Goal: Task Accomplishment & Management: Manage account settings

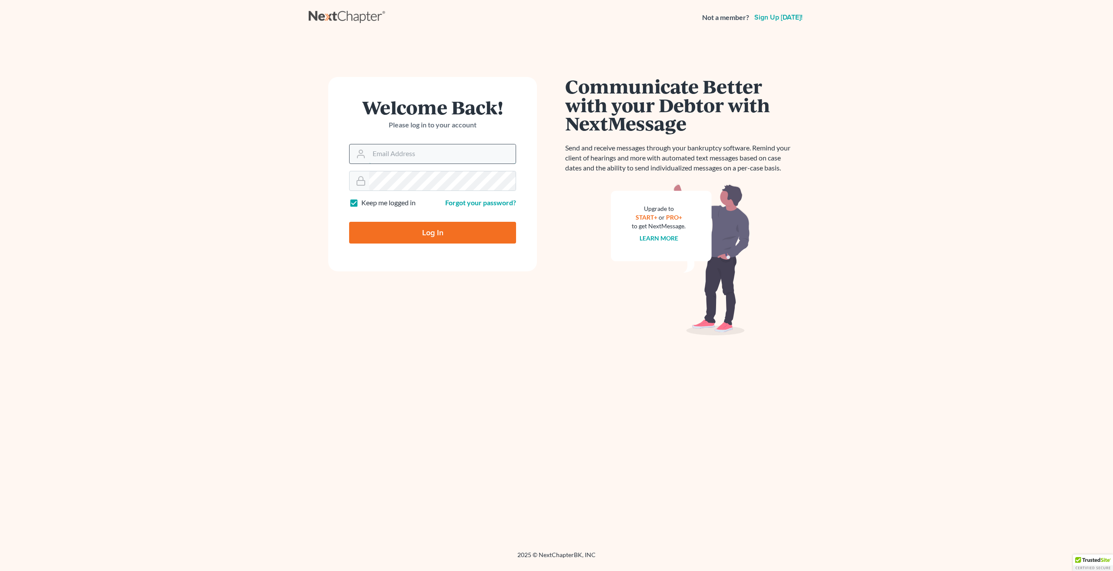
click at [401, 150] on input "Email Address" at bounding box center [442, 153] width 147 height 19
type input "[EMAIL_ADDRESS][DOMAIN_NAME]"
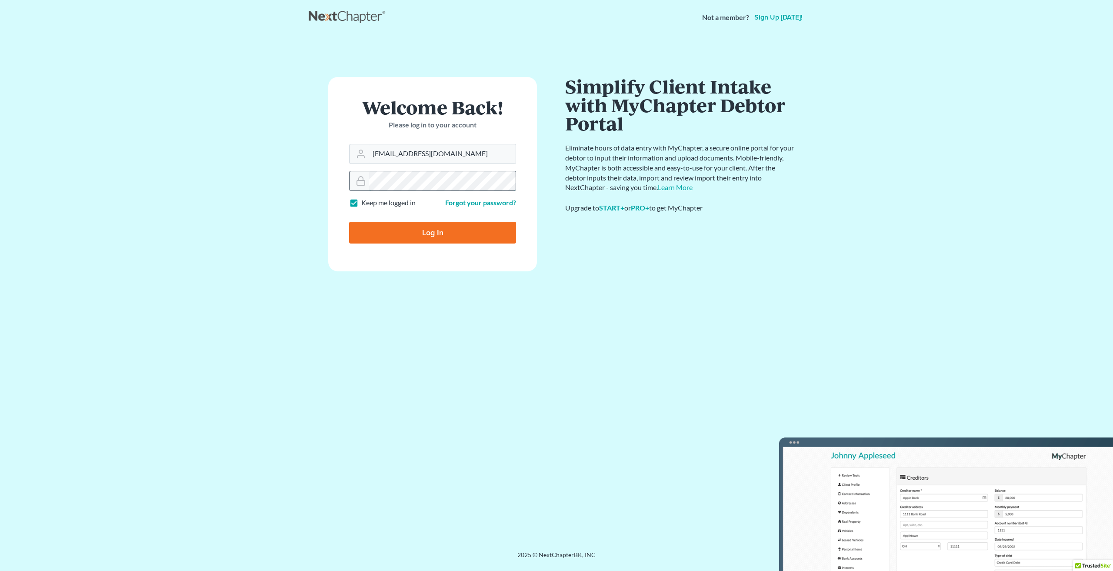
click at [349, 222] on input "Log In" at bounding box center [432, 233] width 167 height 22
type input "Thinking..."
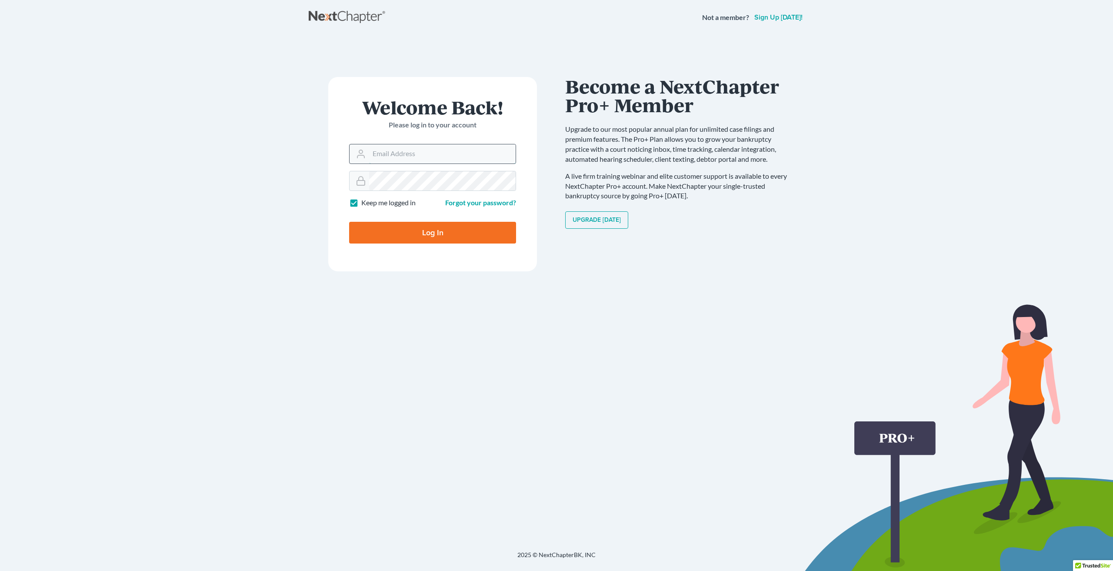
click at [407, 155] on input "Email Address" at bounding box center [442, 153] width 147 height 19
type input "[EMAIL_ADDRESS][DOMAIN_NAME]"
click at [444, 197] on form "Welcome Back! Please log in to your account Email Address ykim@consumerlawattor…" at bounding box center [432, 174] width 209 height 194
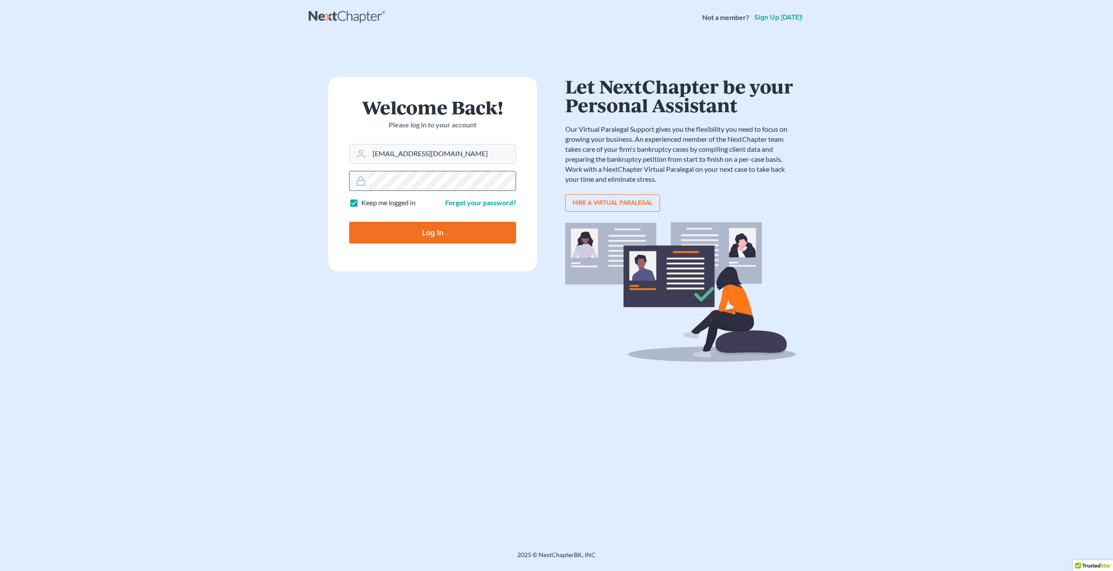
click at [349, 222] on input "Log In" at bounding box center [432, 233] width 167 height 22
type input "Thinking..."
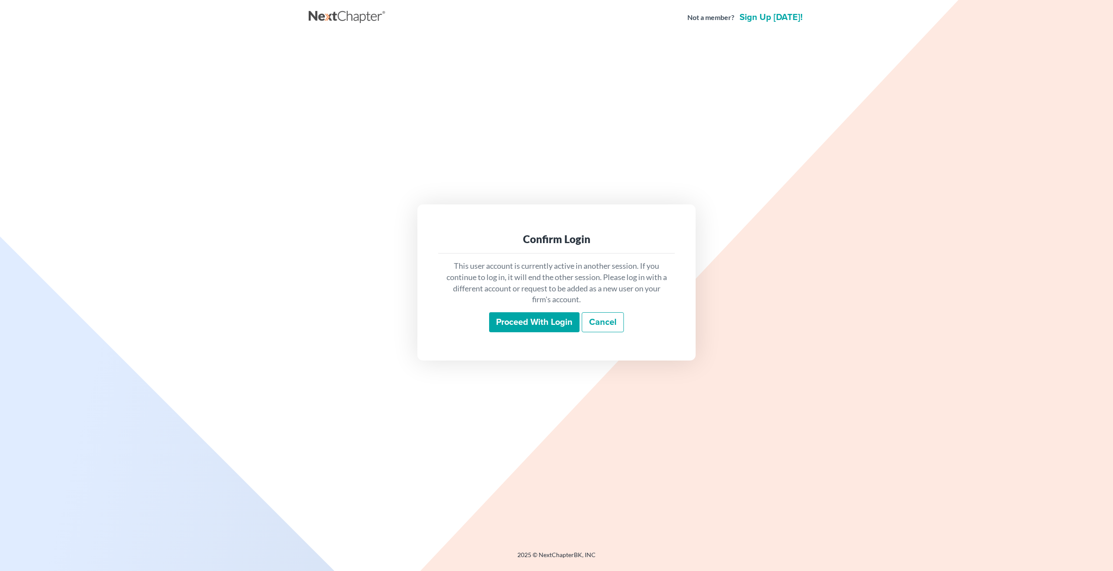
click at [529, 321] on input "Proceed with login" at bounding box center [534, 322] width 90 height 20
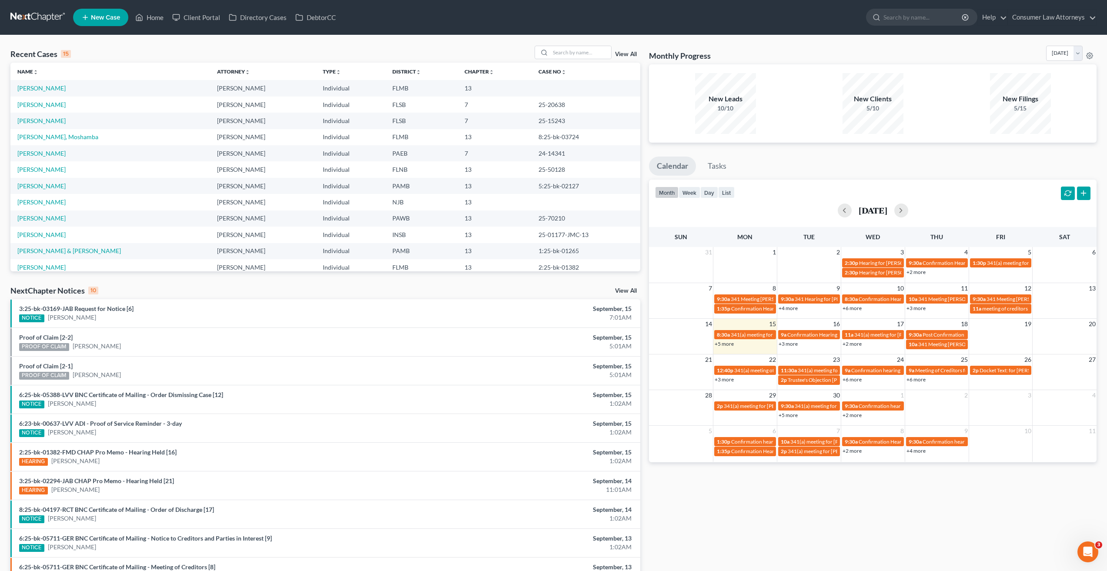
click at [721, 344] on link "+5 more" at bounding box center [723, 344] width 19 height 7
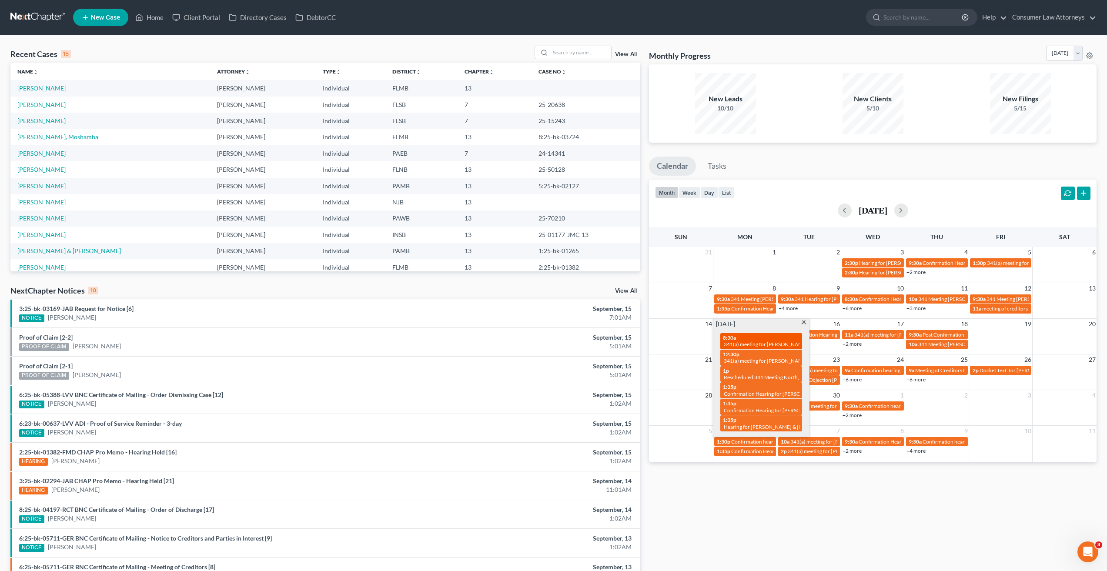
click at [753, 343] on span "341(a) meeting for Larry Thomas Lewis, Jr." at bounding box center [790, 344] width 133 height 7
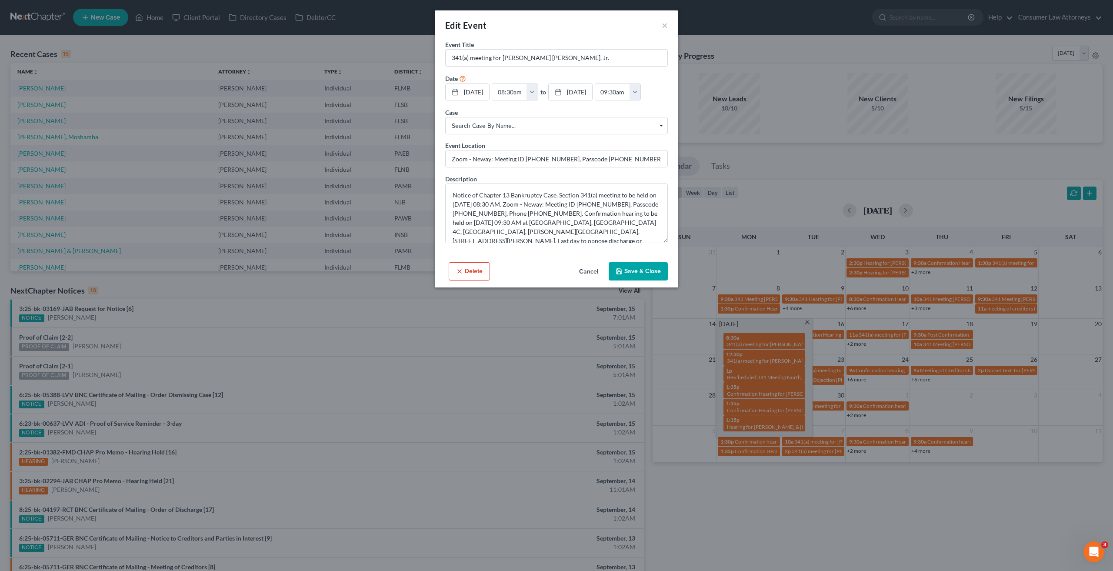
click at [754, 497] on div "Edit Event × Event Title * 341(a) meeting for Larry Thomas Lewis, Jr. Date 9/15…" at bounding box center [556, 285] width 1113 height 571
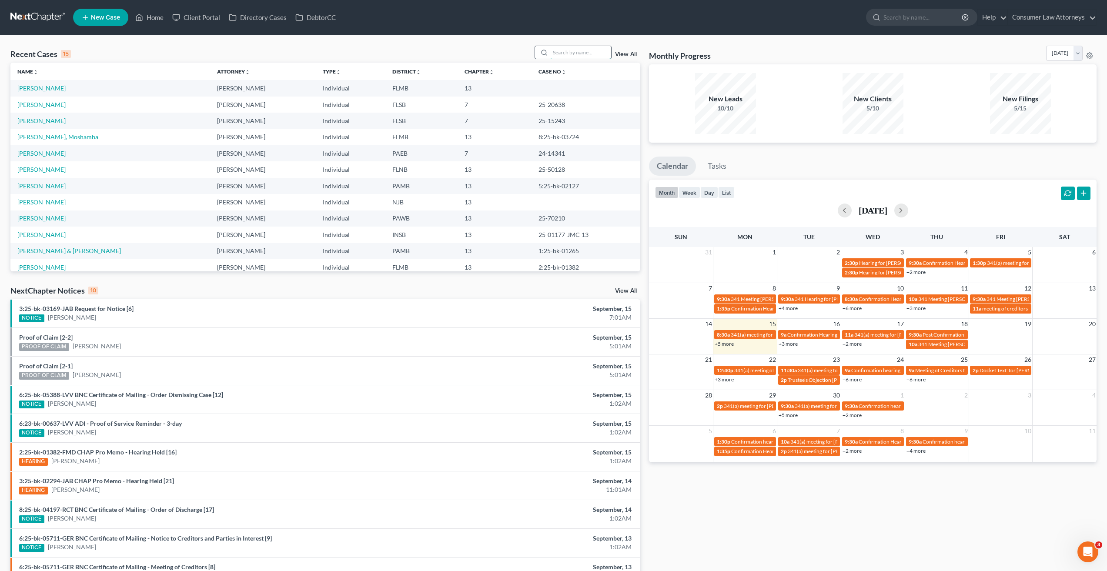
click at [594, 50] on input "search" at bounding box center [580, 52] width 61 height 13
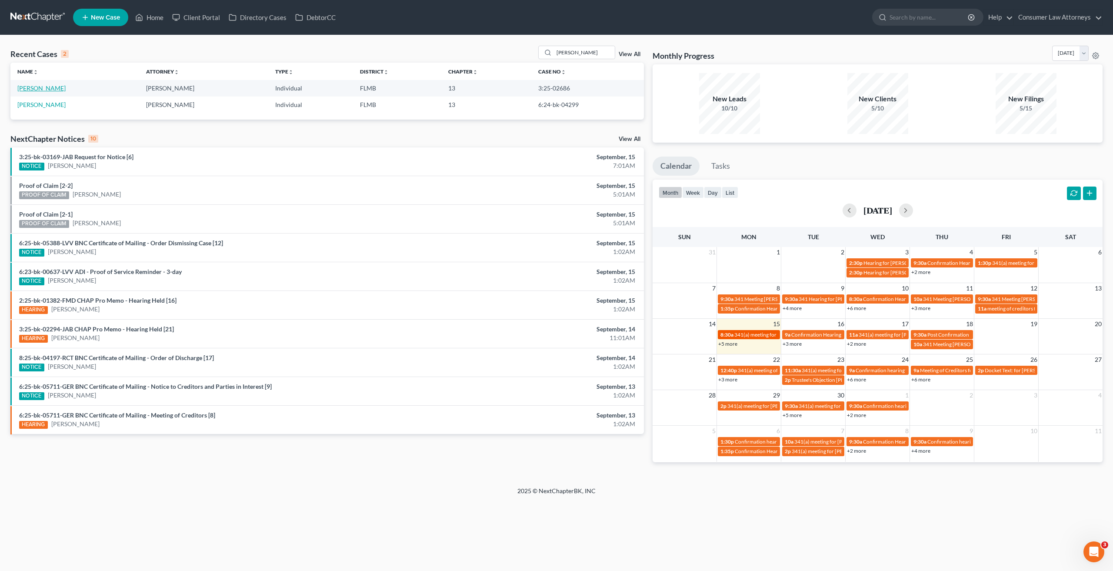
click at [759, 334] on span "341(a) meeting for Larry Thomas Lewis, Jr." at bounding box center [800, 334] width 133 height 7
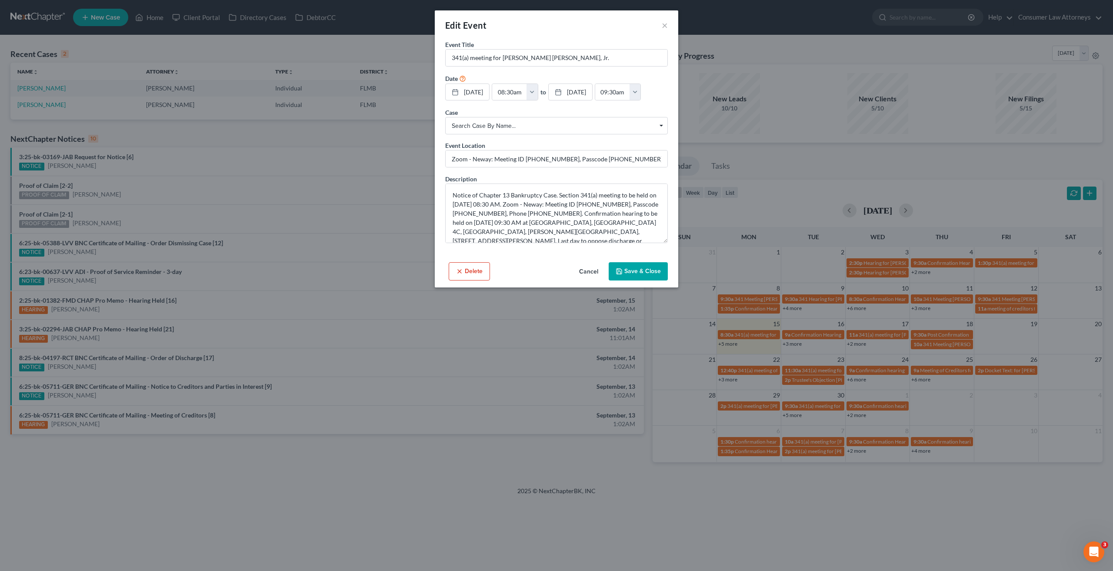
click at [599, 270] on button "Cancel" at bounding box center [588, 271] width 33 height 17
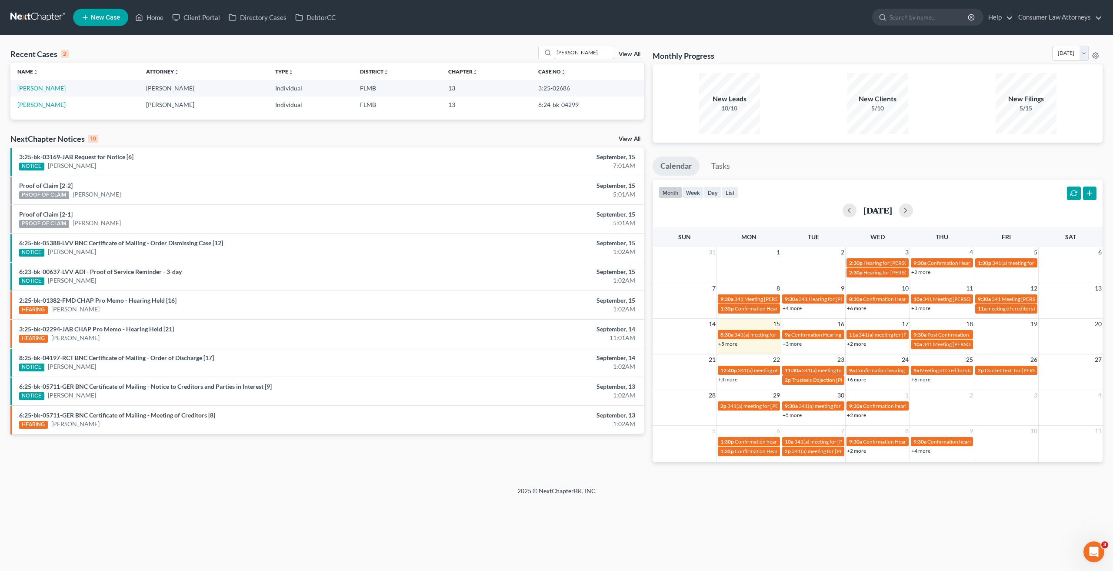
drag, startPoint x: 590, startPoint y: 53, endPoint x: 487, endPoint y: 53, distance: 103.1
click at [487, 53] on div "Recent Cases 2 lewis View All" at bounding box center [327, 54] width 634 height 17
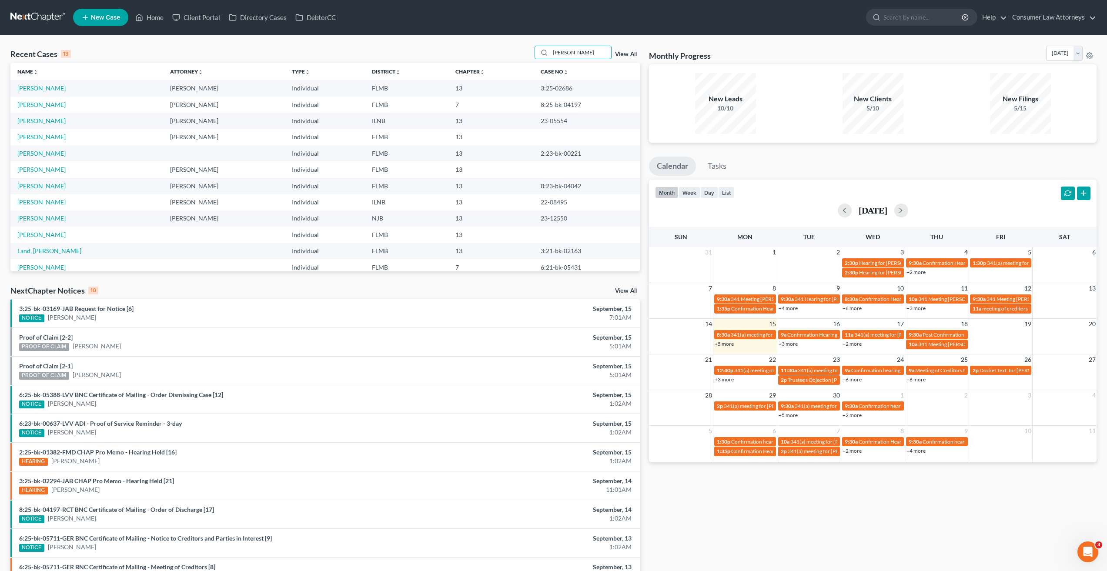
drag, startPoint x: 591, startPoint y: 50, endPoint x: 496, endPoint y: 49, distance: 95.2
click at [496, 49] on div "Recent Cases 13 thomas View All" at bounding box center [325, 54] width 630 height 17
type input "lewis"
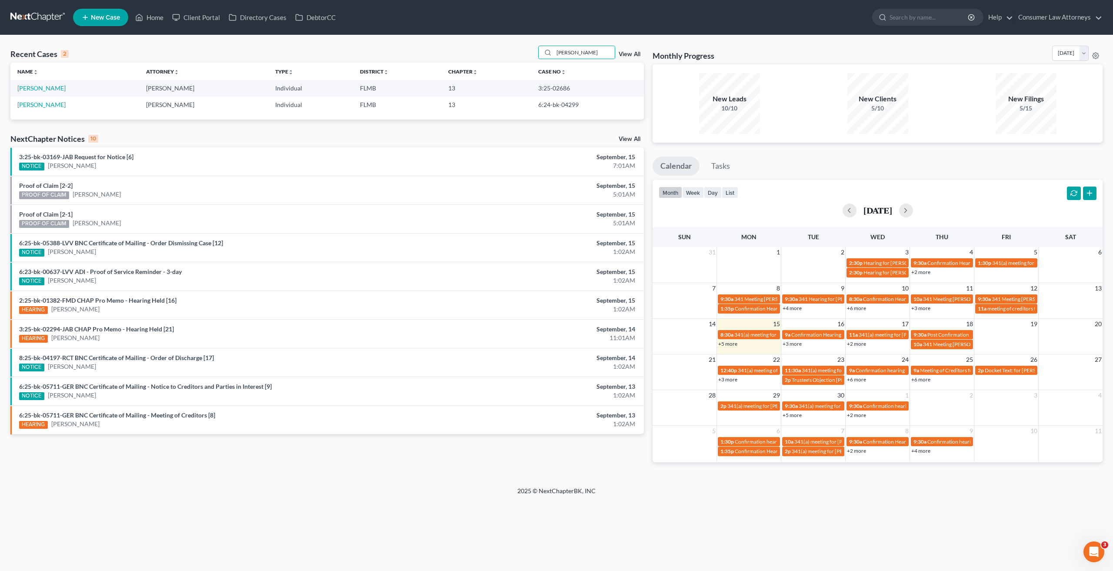
click at [734, 380] on link "+3 more" at bounding box center [727, 379] width 19 height 7
click at [805, 509] on div "Home New Case Client Portal Directory Cases DebtorCC Consumer Law Attorneys yki…" at bounding box center [556, 285] width 1113 height 571
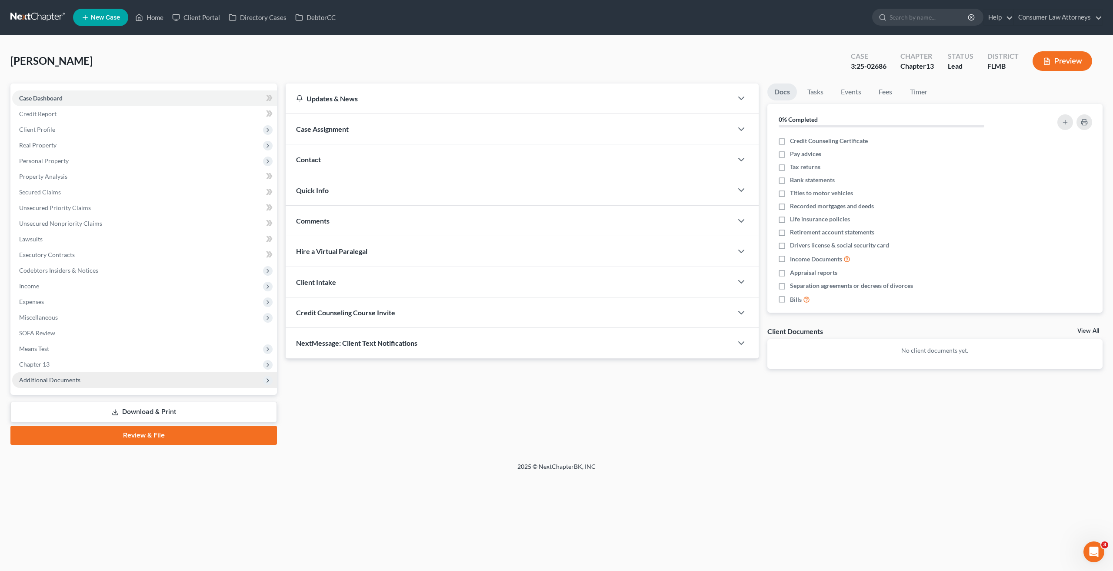
click at [58, 384] on span "Additional Documents" at bounding box center [144, 380] width 265 height 16
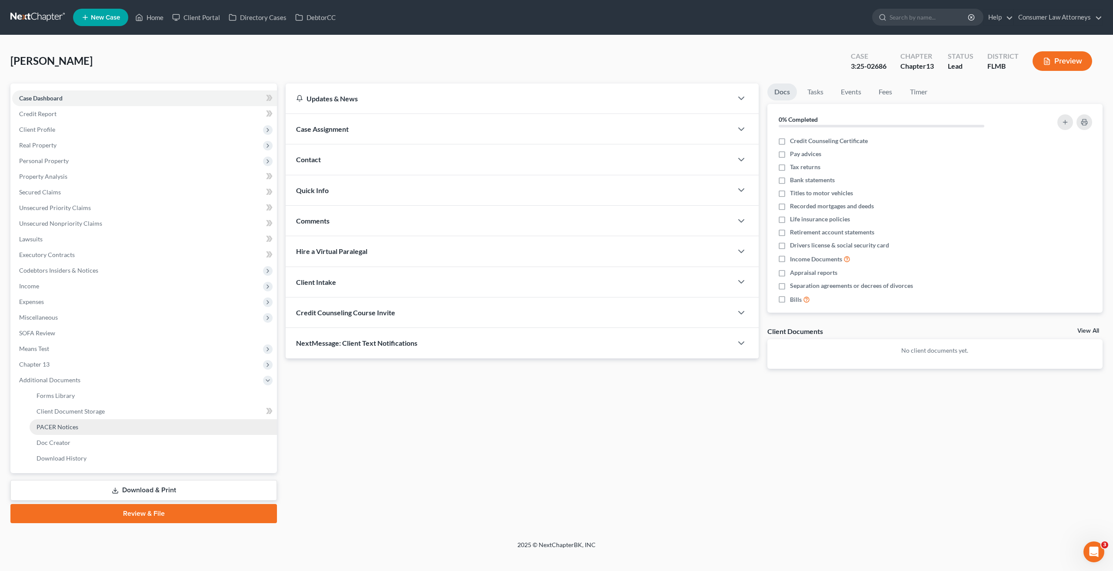
click at [67, 426] on span "PACER Notices" at bounding box center [58, 426] width 42 height 7
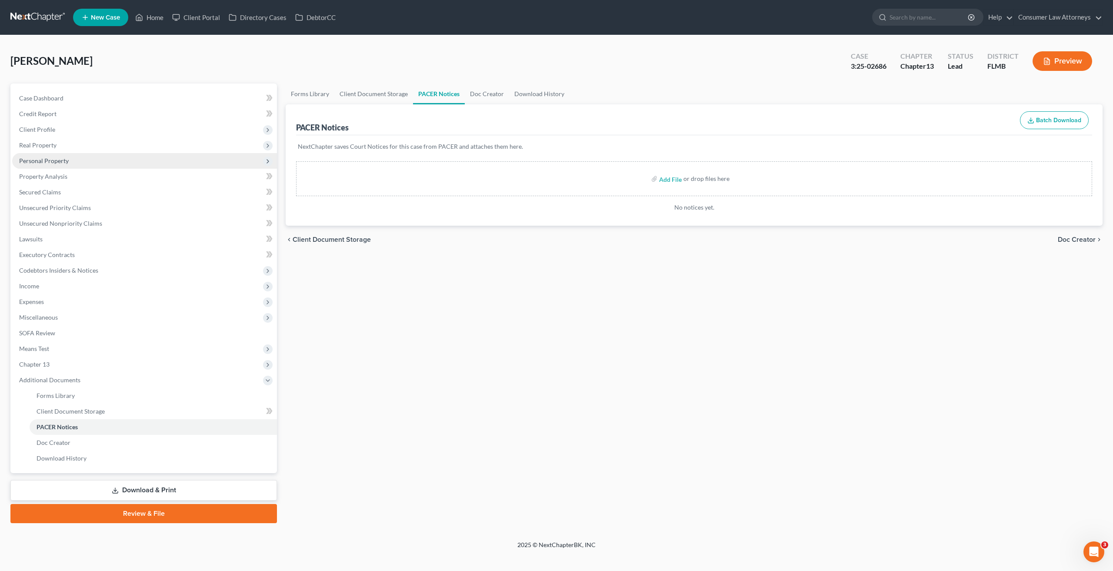
click at [48, 163] on span "Personal Property" at bounding box center [44, 160] width 50 height 7
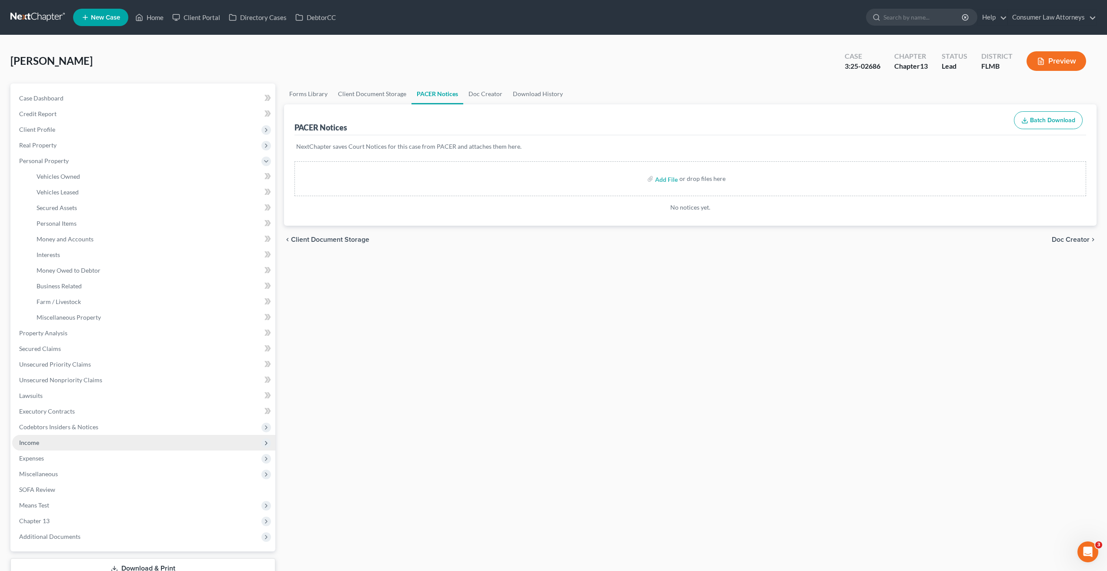
click at [58, 441] on span "Income" at bounding box center [143, 443] width 263 height 16
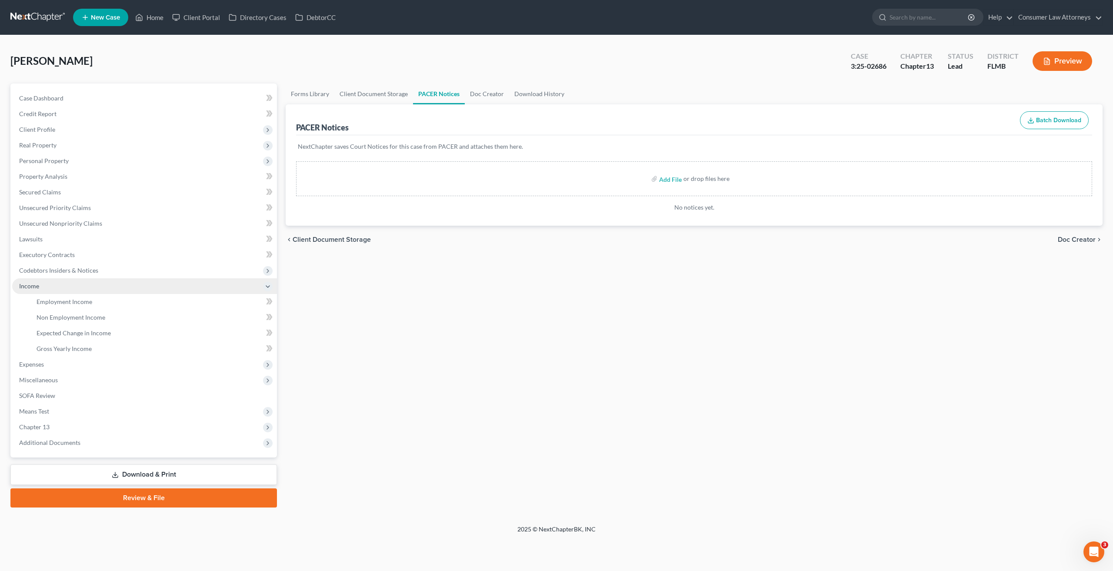
click at [53, 287] on span "Income" at bounding box center [144, 286] width 265 height 16
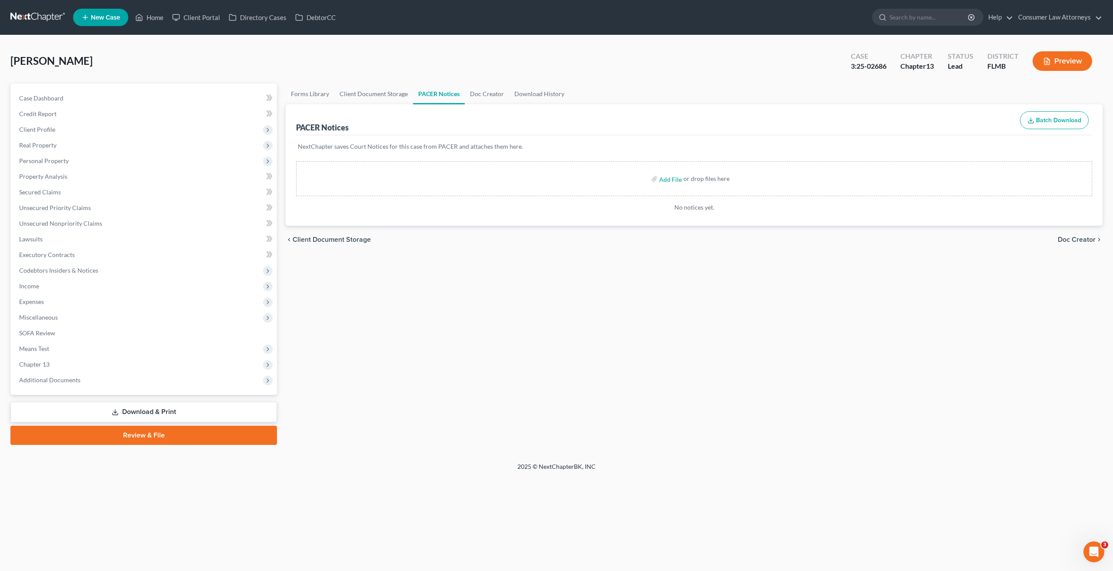
click at [61, 308] on span "Expenses" at bounding box center [144, 302] width 265 height 16
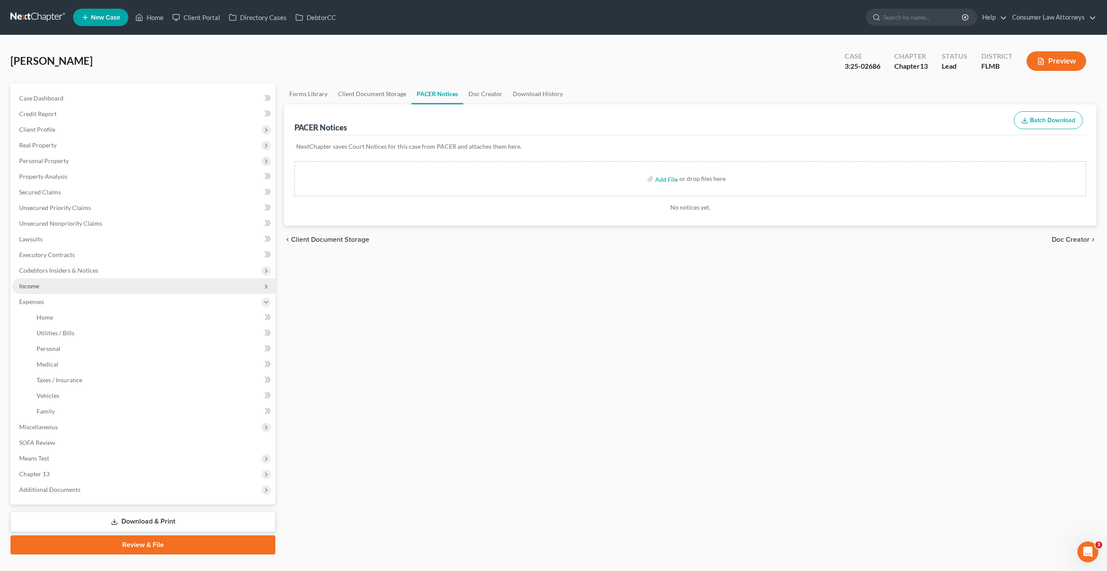
click at [63, 288] on span "Income" at bounding box center [143, 286] width 263 height 16
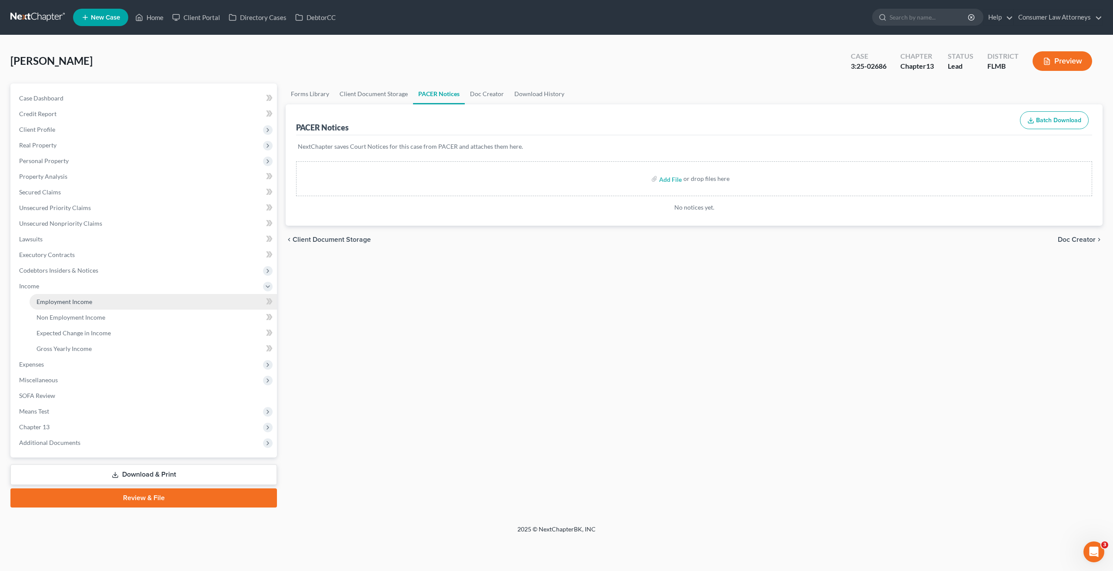
click at [68, 302] on span "Employment Income" at bounding box center [65, 301] width 56 height 7
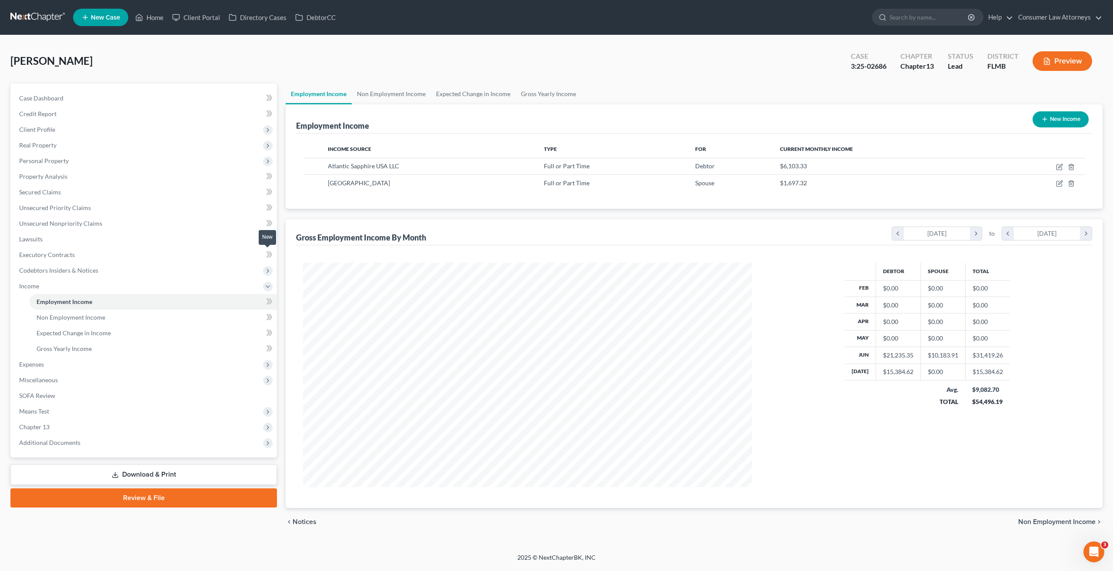
scroll to position [224, 467]
click at [1058, 168] on icon "button" at bounding box center [1059, 167] width 7 height 7
select select "0"
select select "9"
select select "2"
